Goal: Navigation & Orientation: Find specific page/section

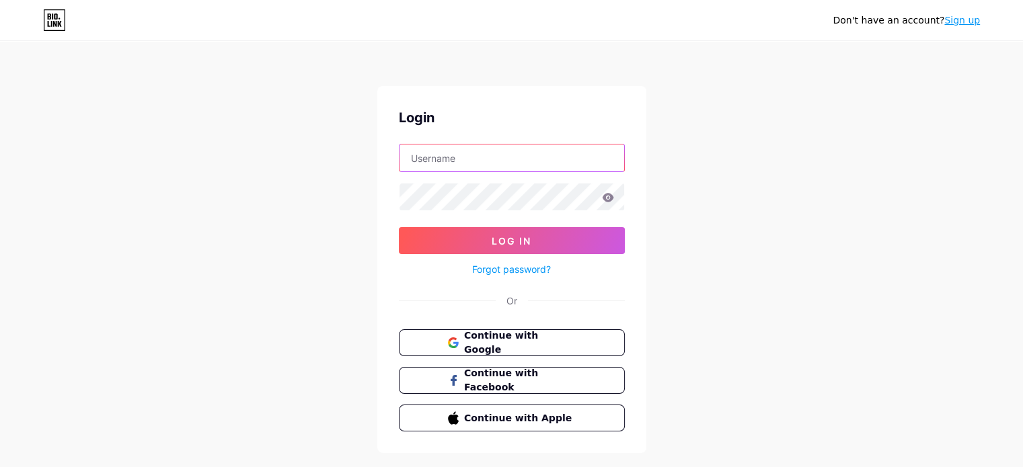
click at [456, 149] on input "text" at bounding box center [512, 158] width 225 height 27
type input "[EMAIL_ADDRESS][DOMAIN_NAME]"
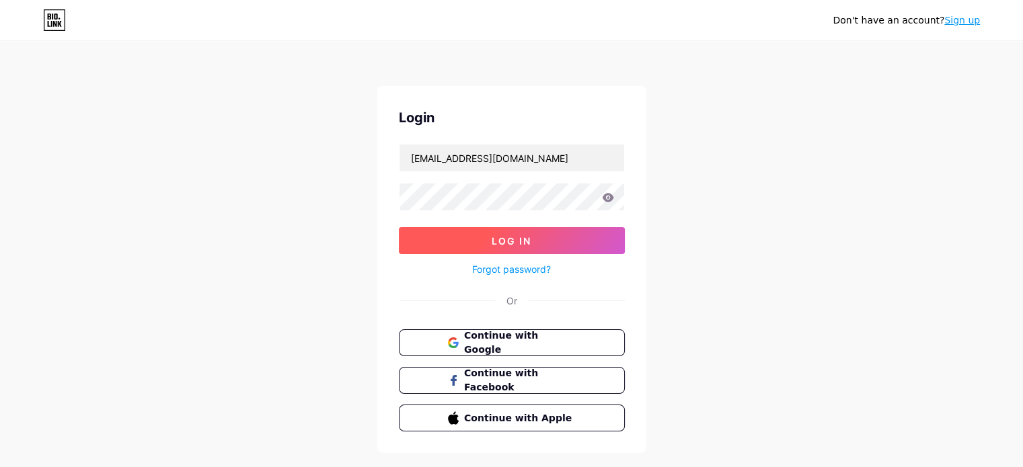
click at [495, 241] on span "Log In" at bounding box center [512, 240] width 40 height 11
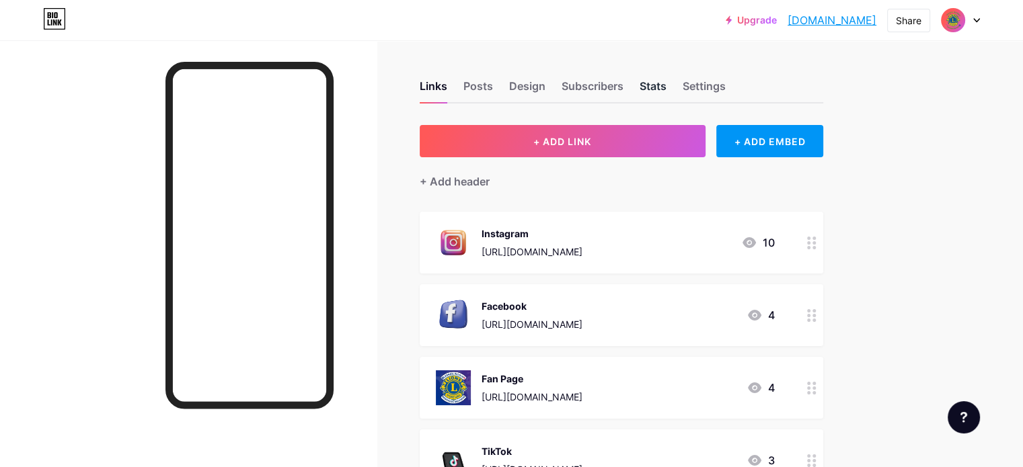
click at [667, 85] on div "Stats" at bounding box center [653, 90] width 27 height 24
